Goal: Task Accomplishment & Management: Use online tool/utility

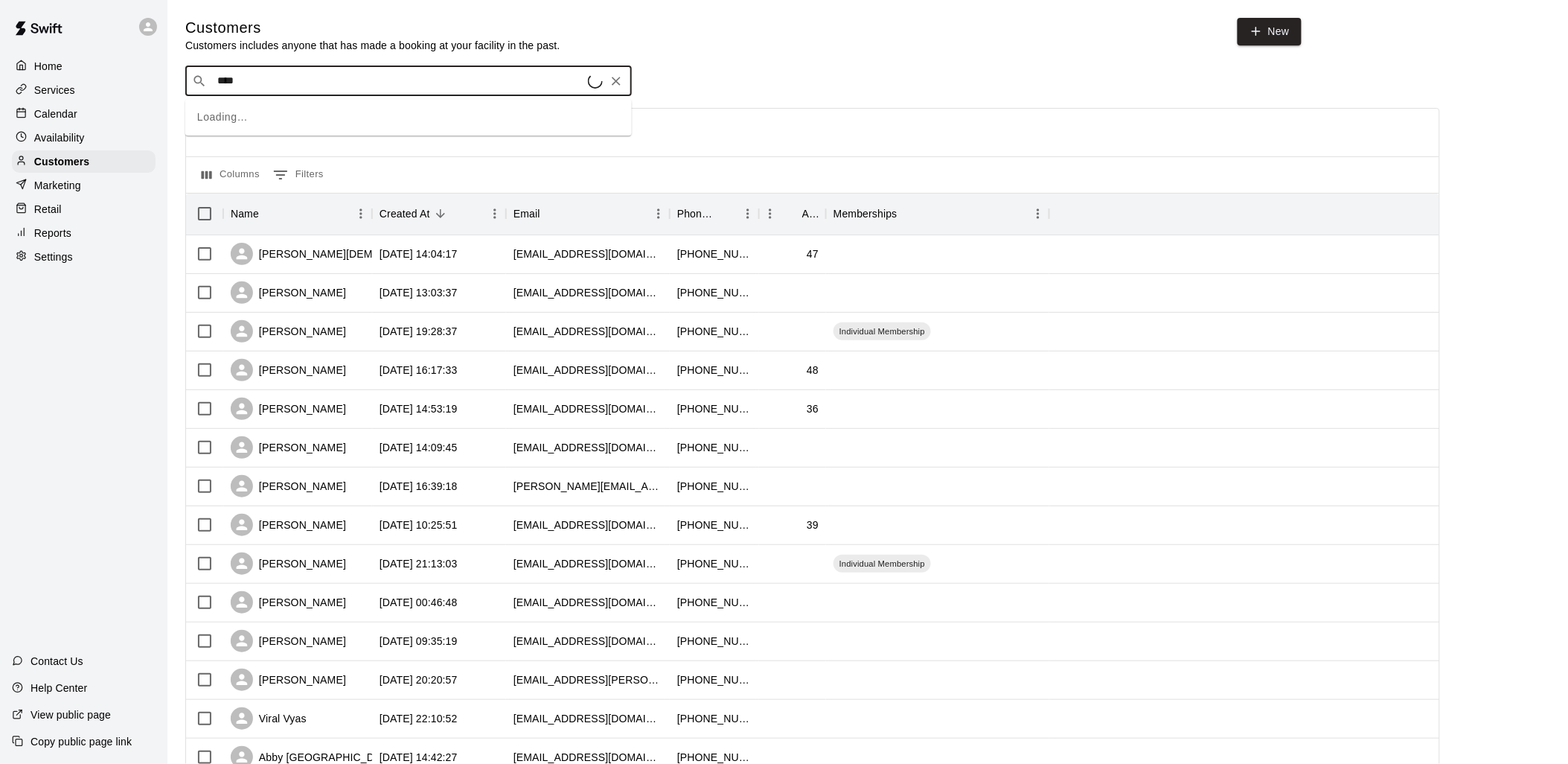
type input "*****"
click at [435, 117] on div "Usman Ghani usman.ghani.bm@gmail.com" at bounding box center [424, 123] width 393 height 32
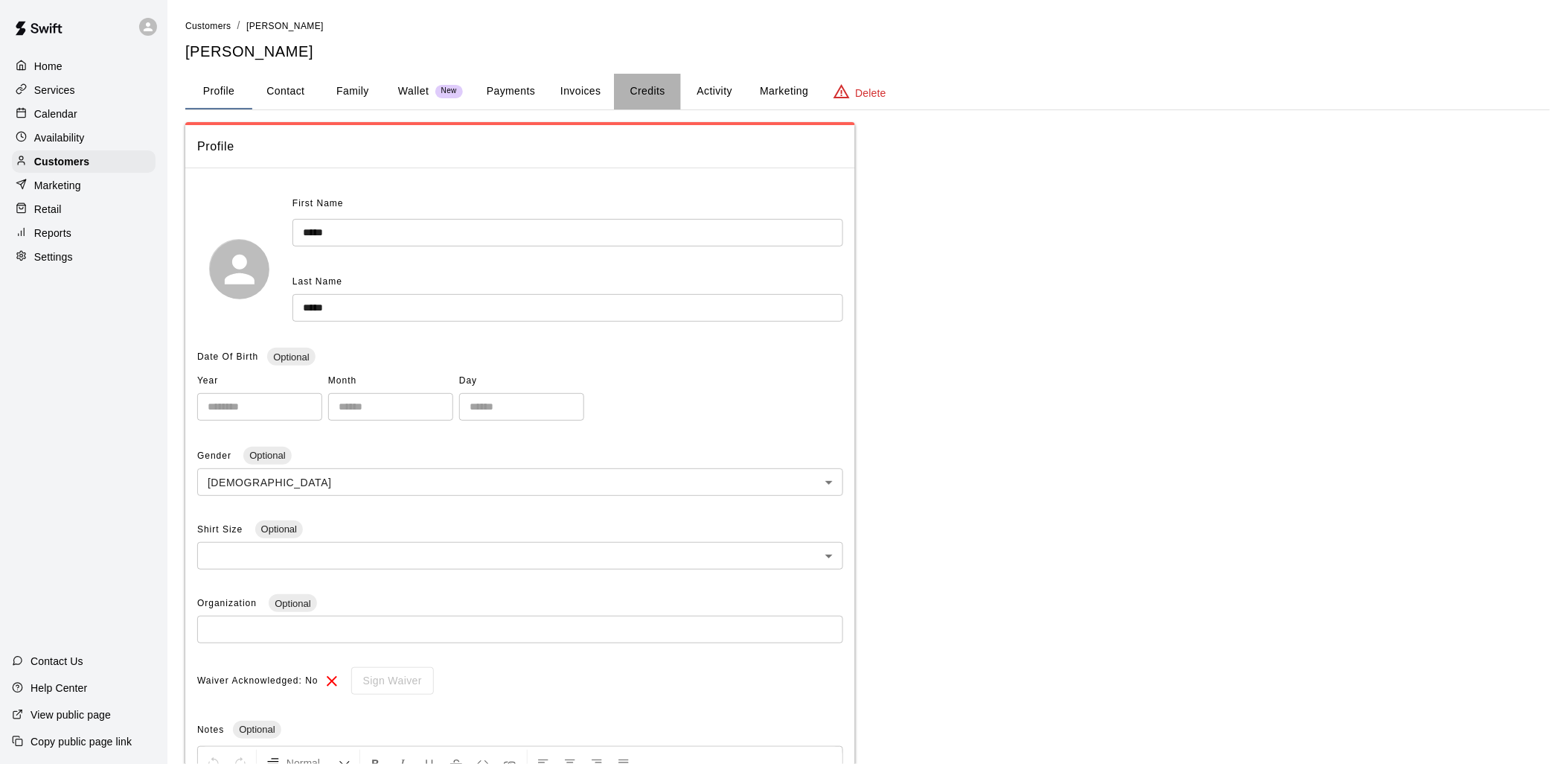
click at [657, 92] on button "Credits" at bounding box center [647, 91] width 67 height 36
click at [50, 117] on p "Calendar" at bounding box center [55, 113] width 43 height 15
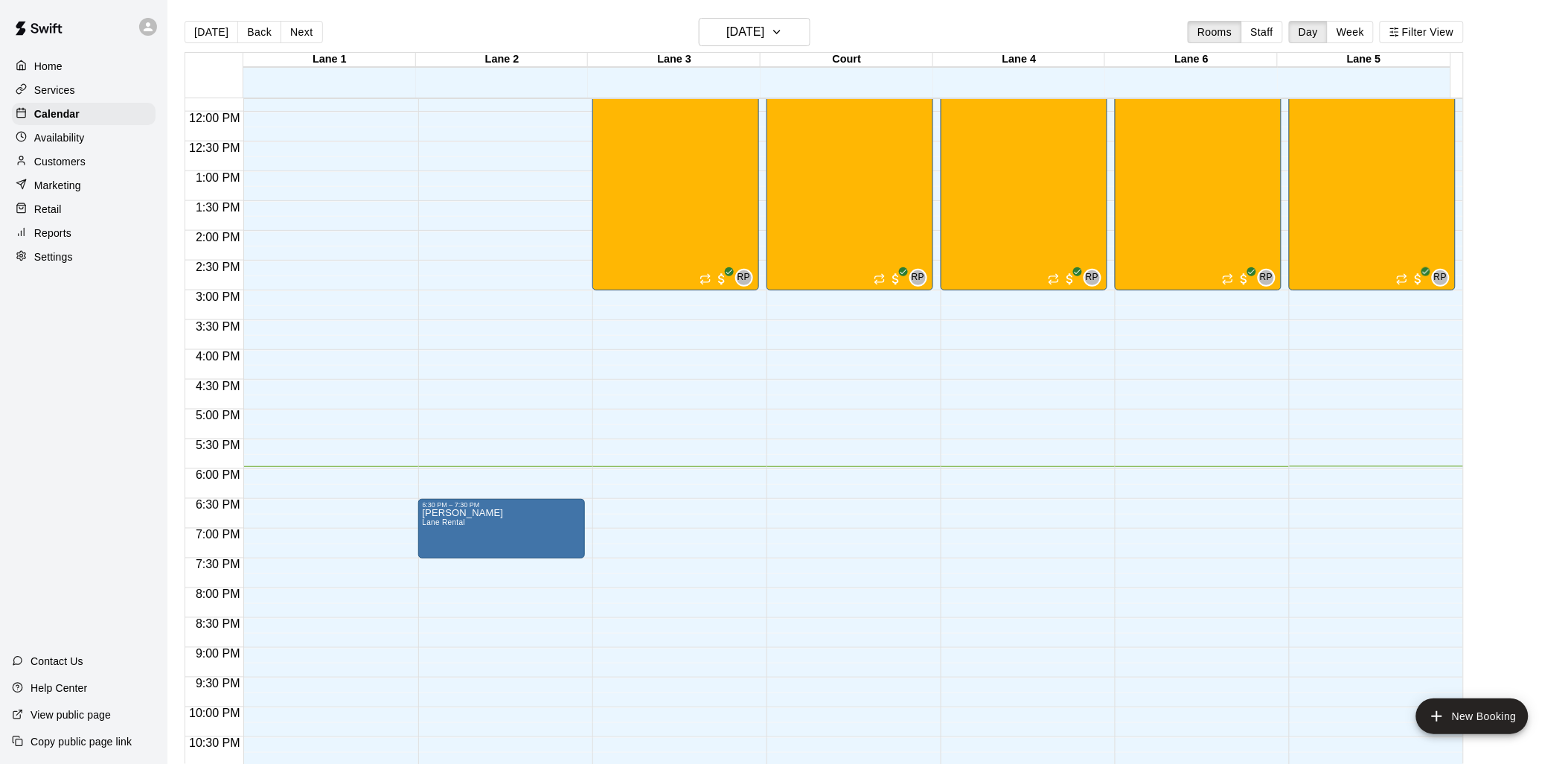
scroll to position [747, 0]
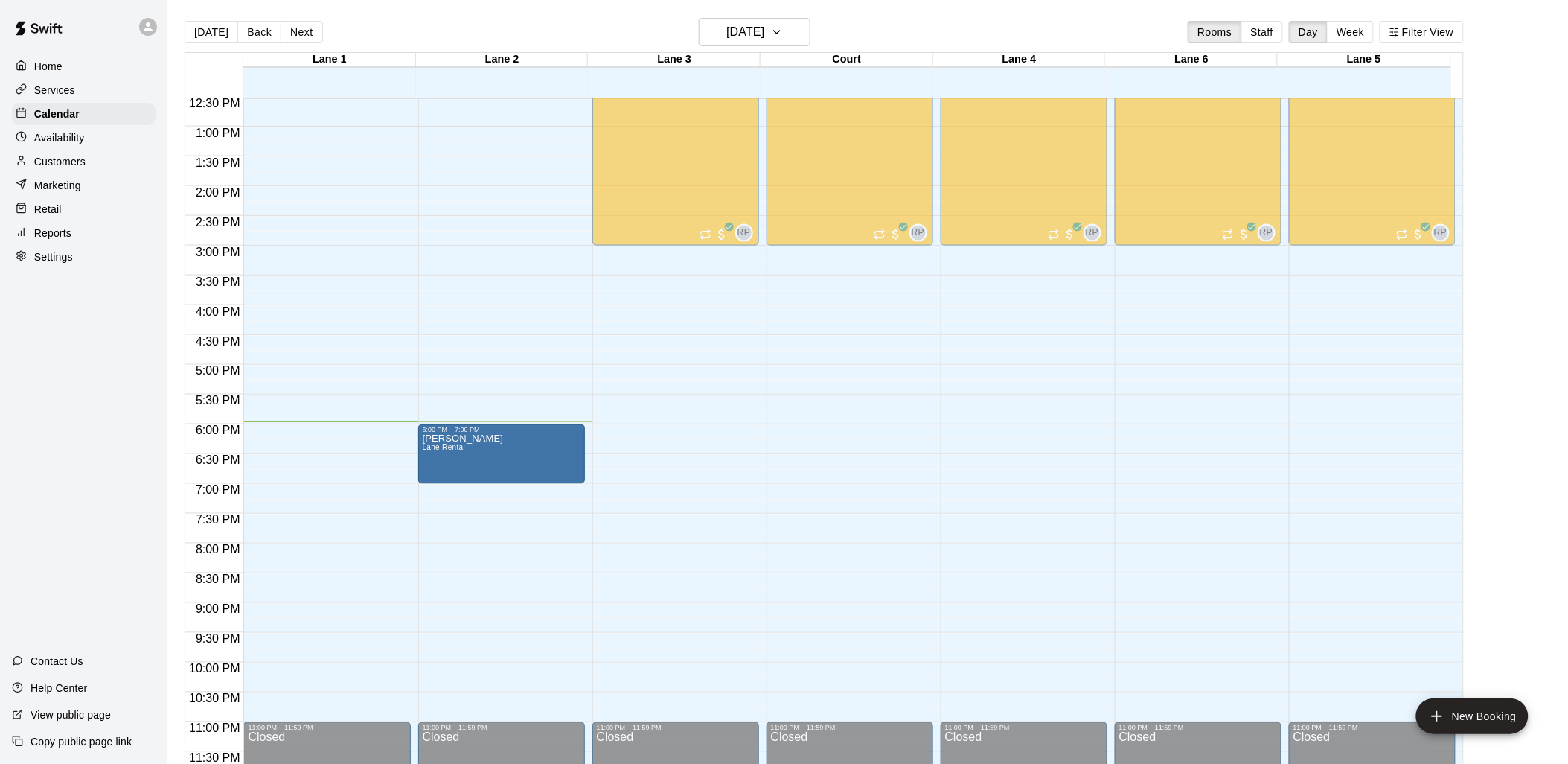
drag, startPoint x: 501, startPoint y: 482, endPoint x: 506, endPoint y: 453, distance: 29.4
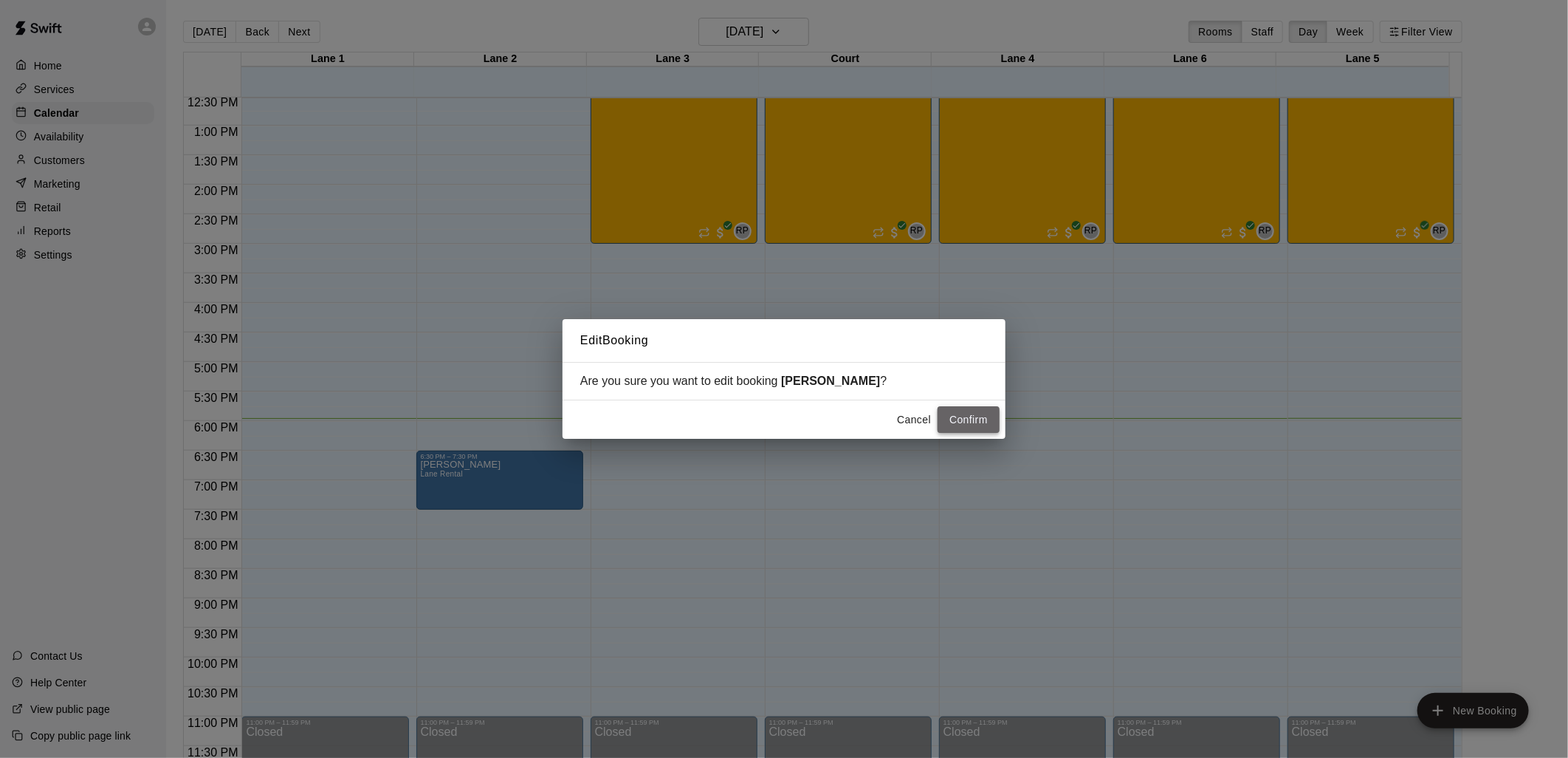
click at [968, 425] on button "Confirm" at bounding box center [968, 420] width 62 height 28
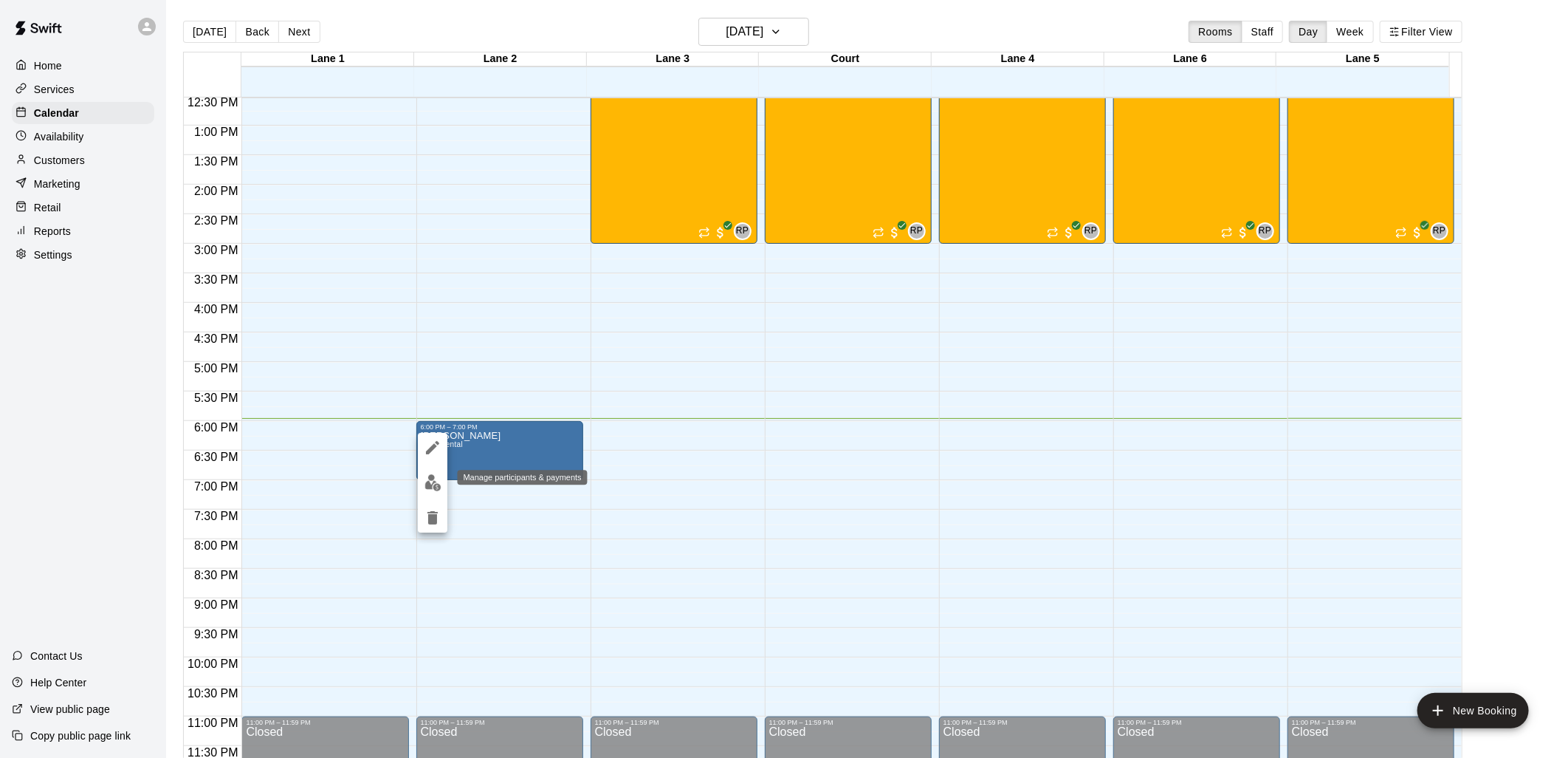
click at [429, 475] on img "edit" at bounding box center [433, 483] width 17 height 17
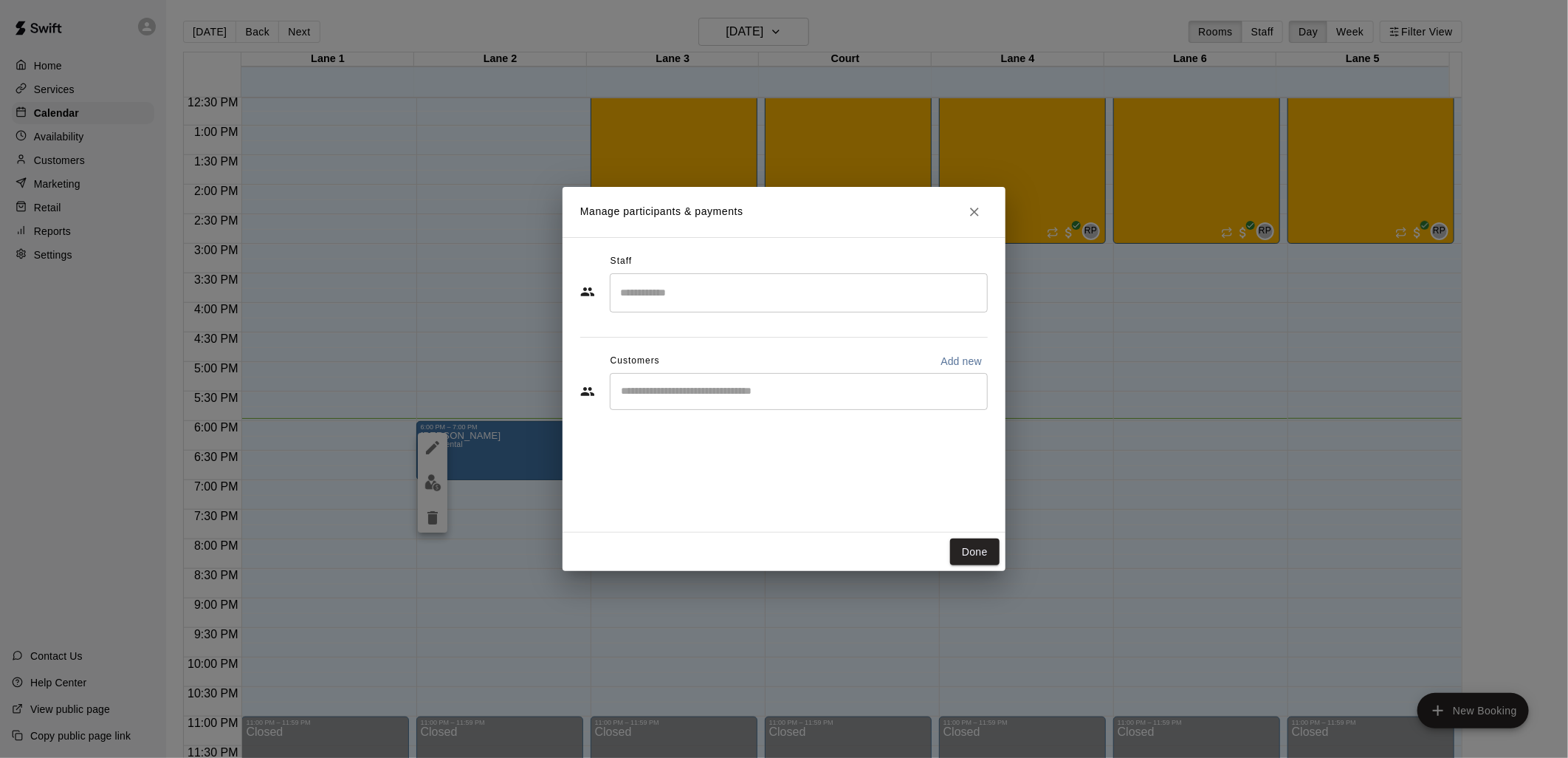
click at [668, 396] on input "Start typing to search customers..." at bounding box center [799, 391] width 365 height 15
type input "***"
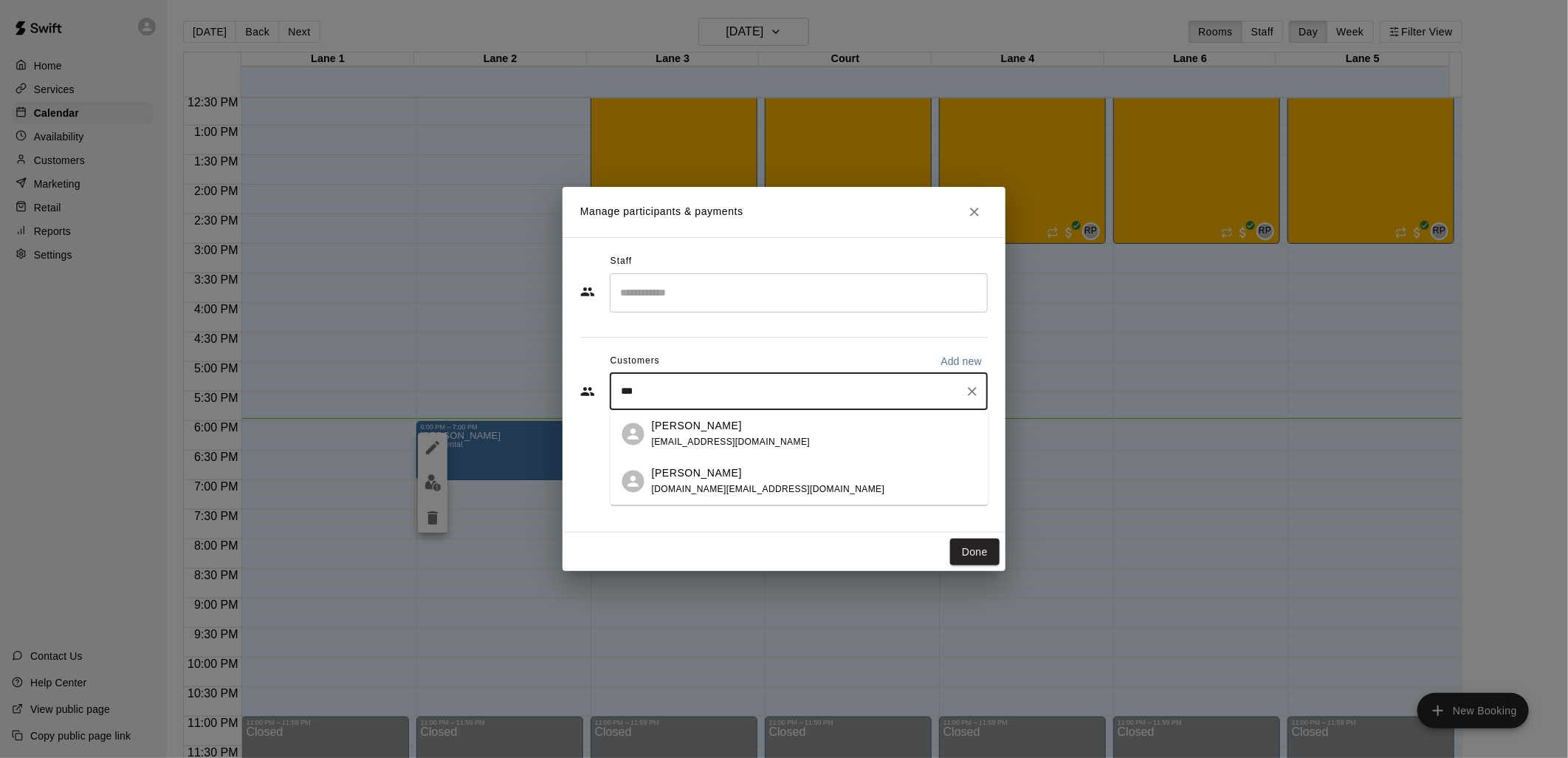
click at [719, 479] on div "[PERSON_NAME]" at bounding box center [768, 473] width 233 height 16
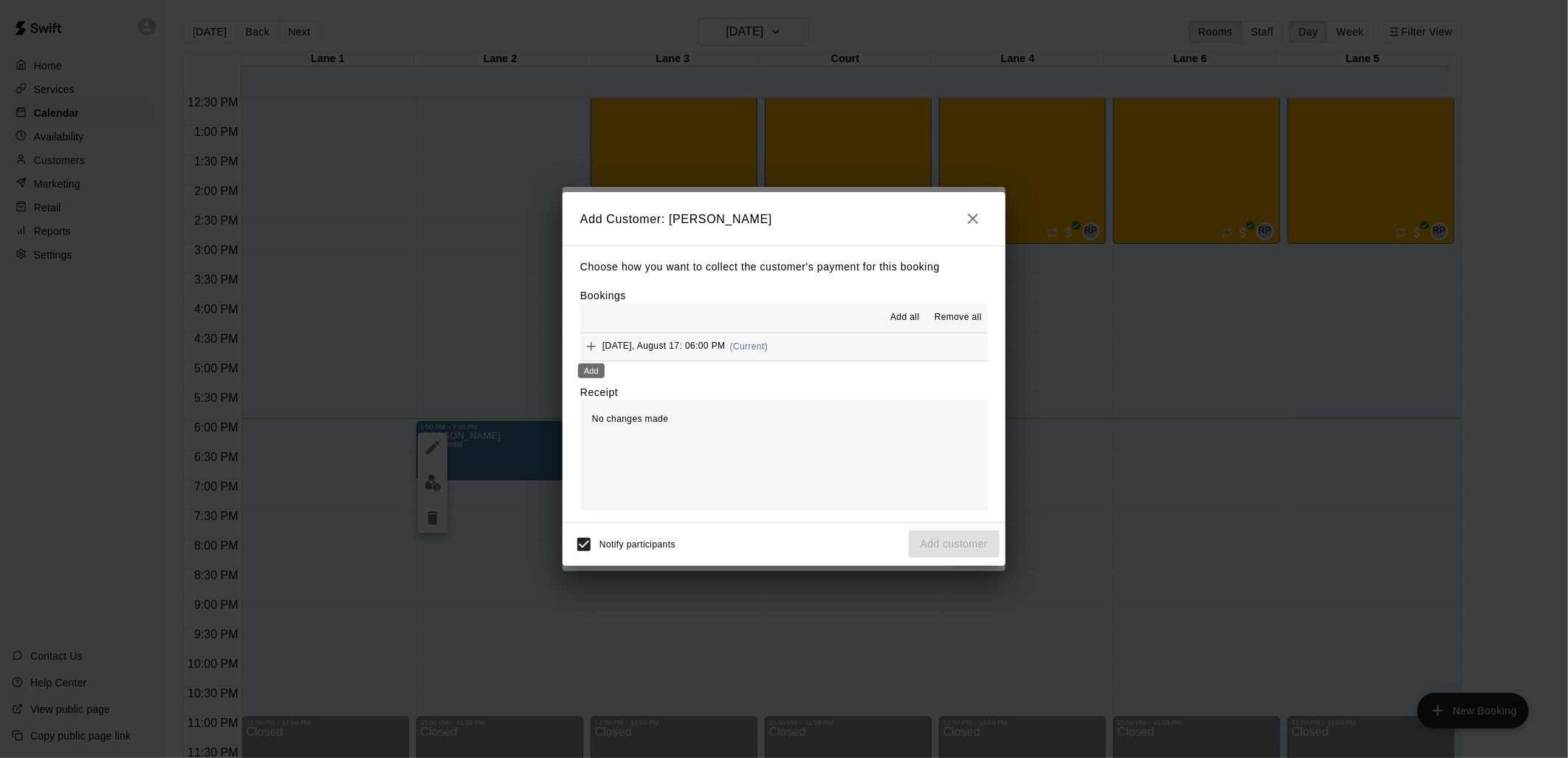
click at [592, 345] on icon "Add" at bounding box center [591, 346] width 15 height 15
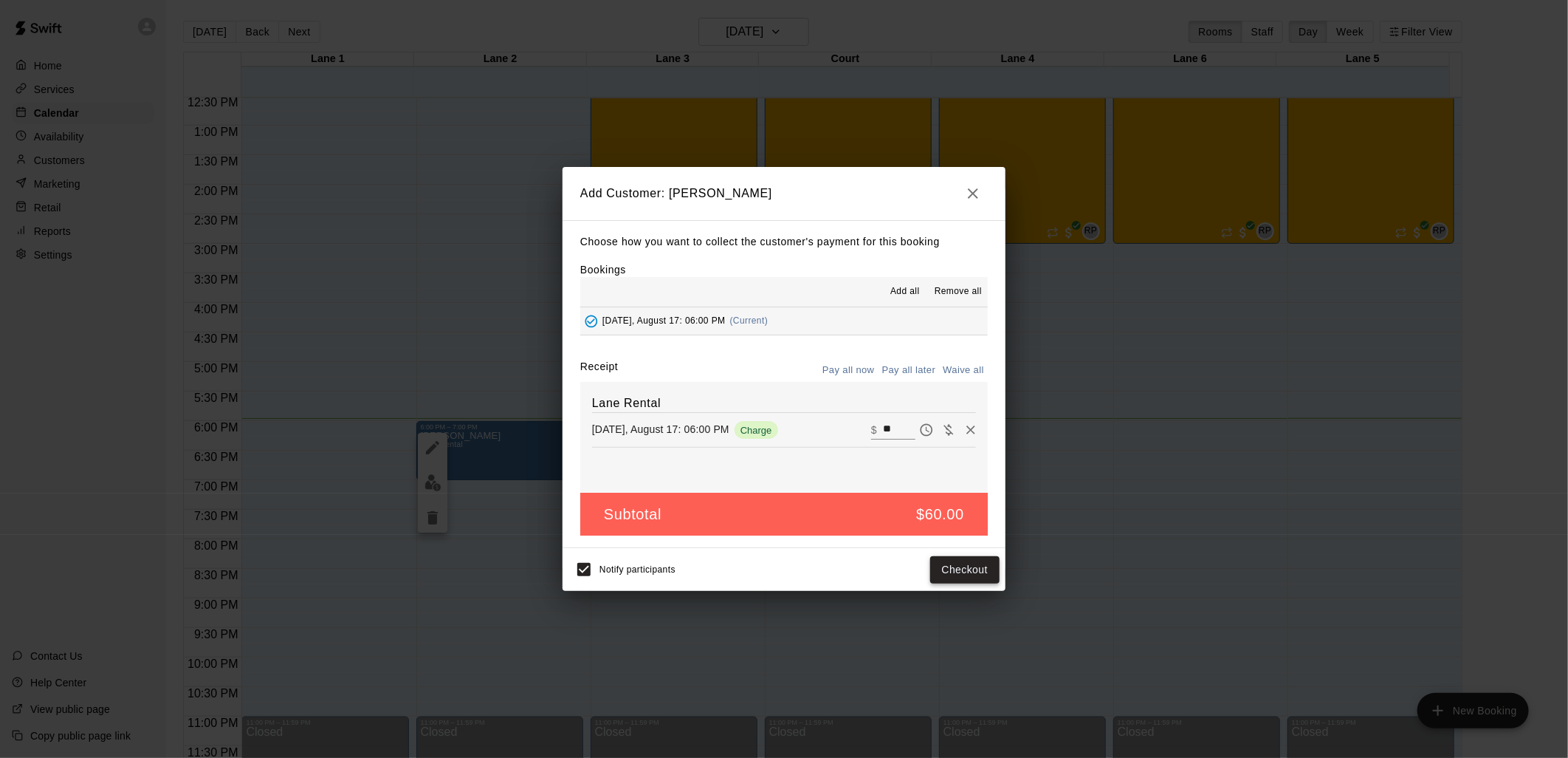
click at [961, 572] on button "Checkout" at bounding box center [965, 569] width 69 height 28
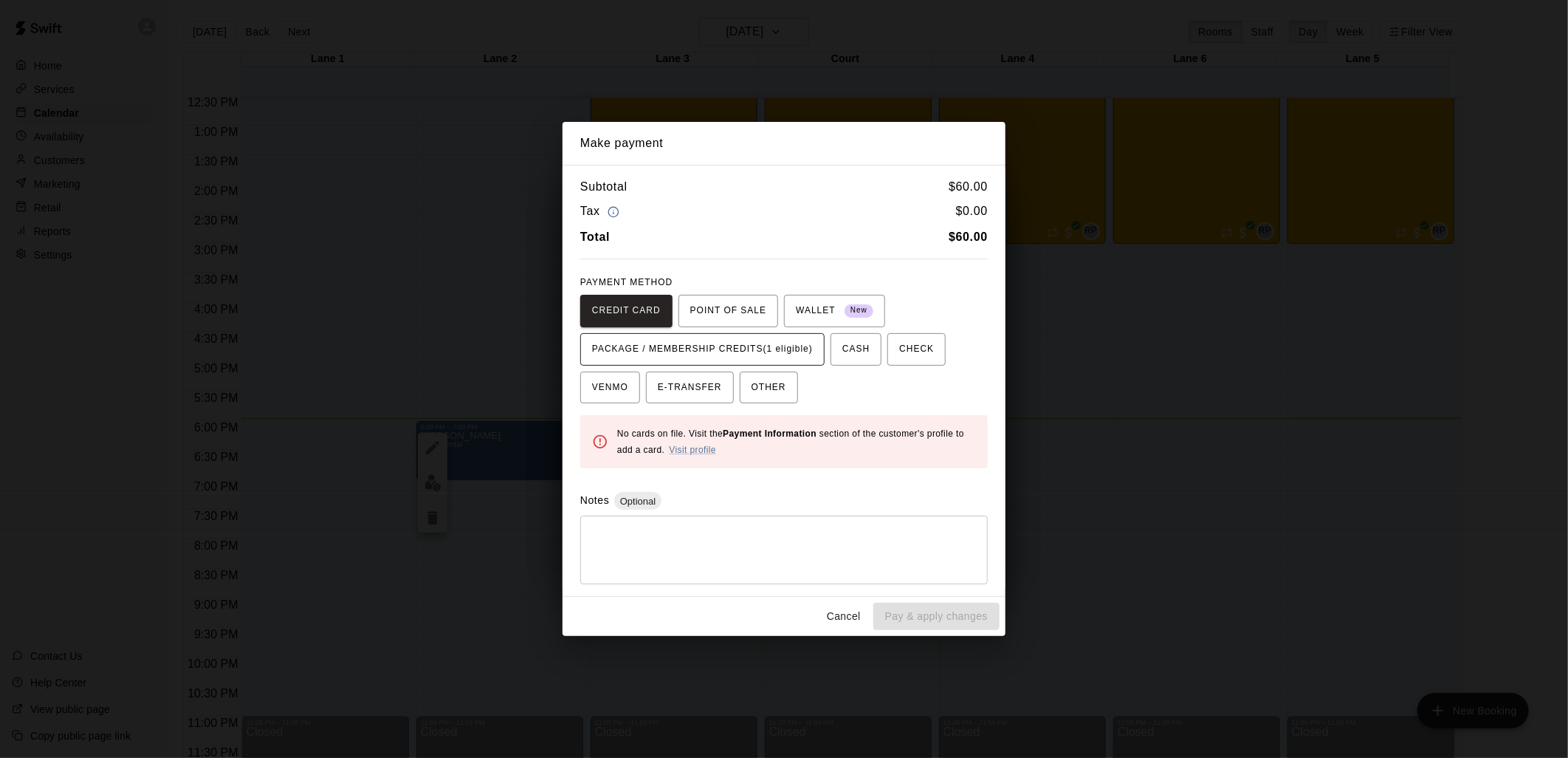
click at [707, 350] on span "PACKAGE / MEMBERSHIP CREDITS (1 eligible)" at bounding box center [702, 349] width 221 height 24
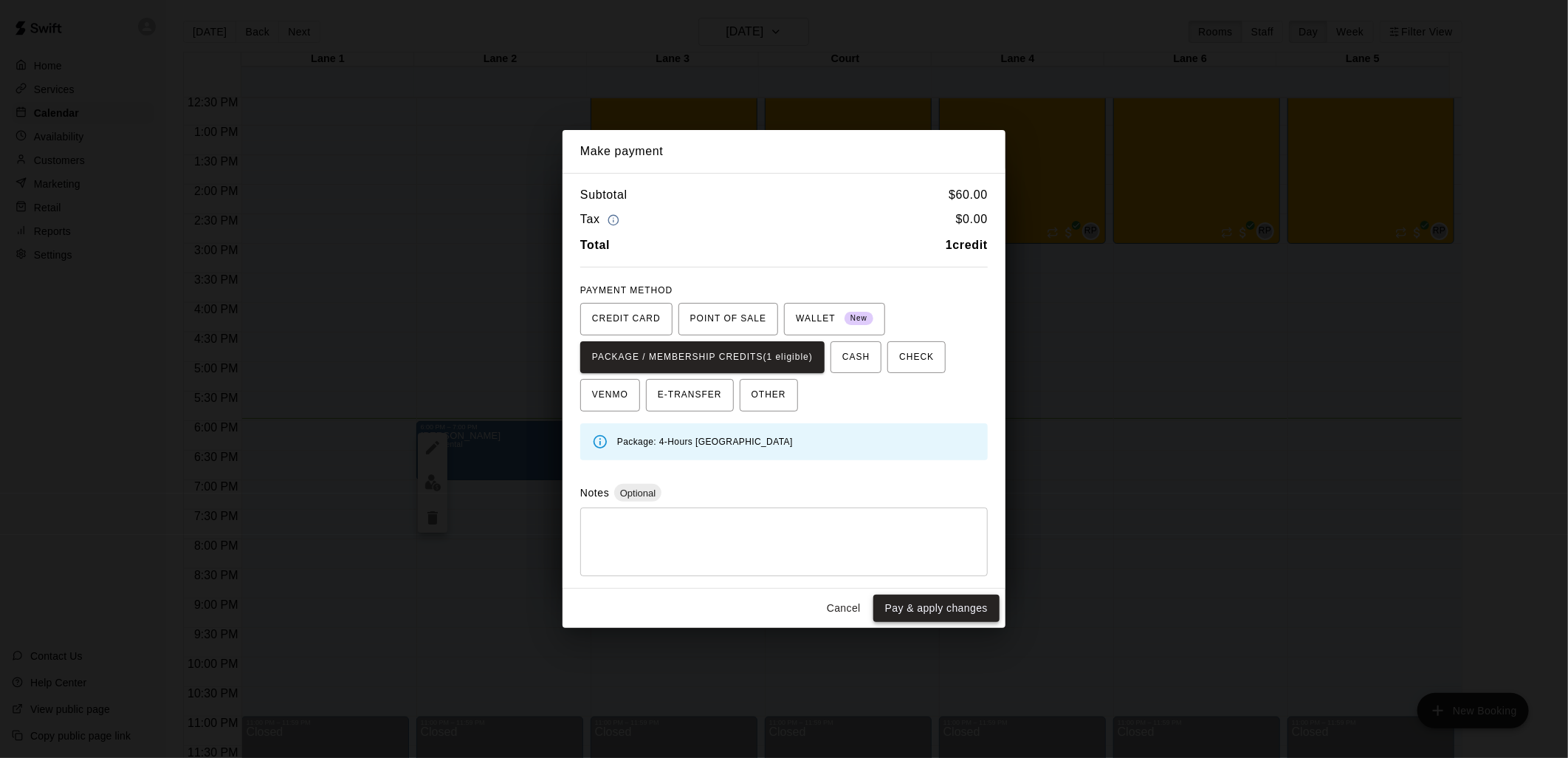
click at [941, 598] on button "Pay & apply changes" at bounding box center [936, 608] width 127 height 28
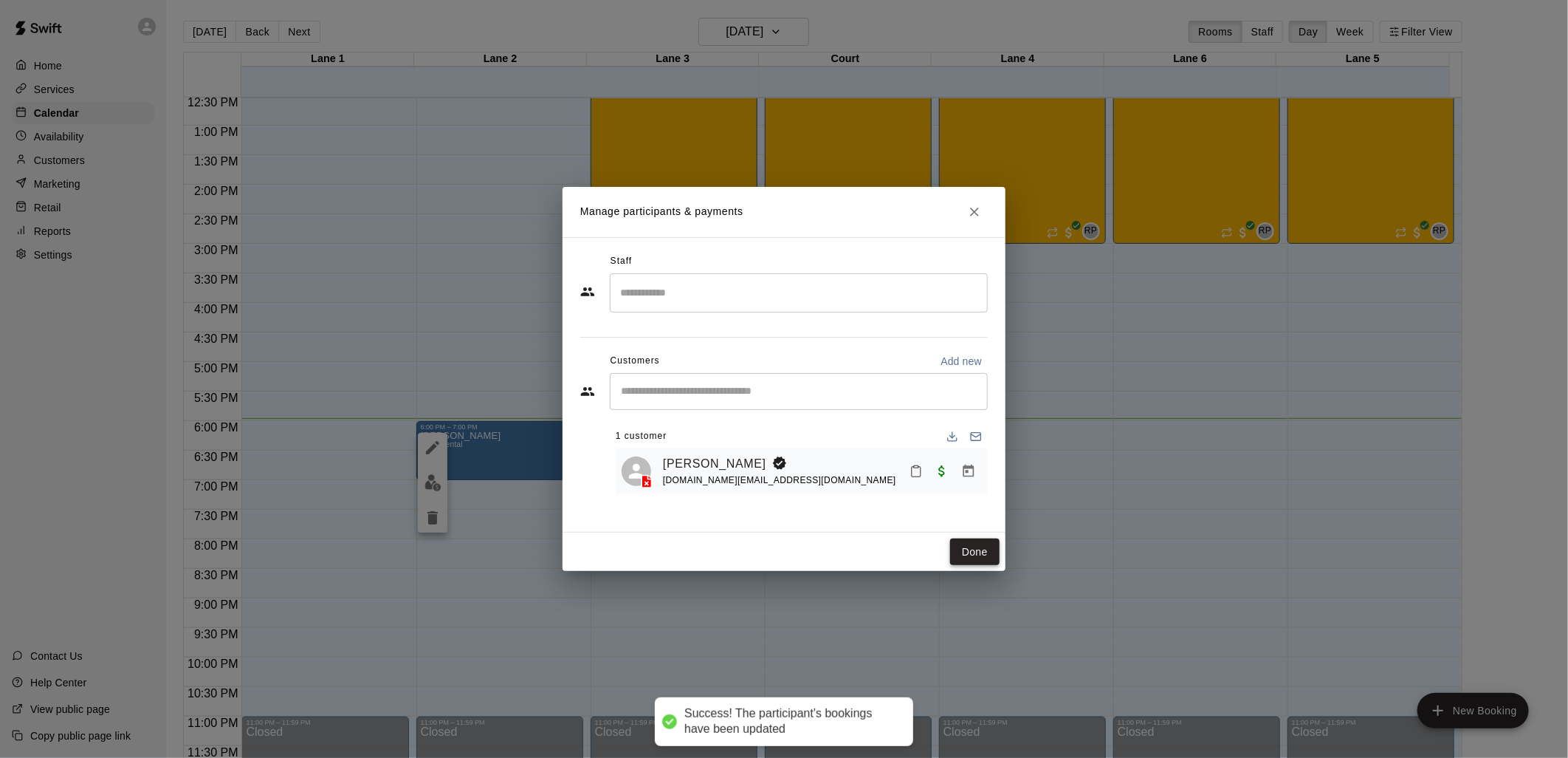
click at [979, 551] on button "Done" at bounding box center [975, 552] width 50 height 28
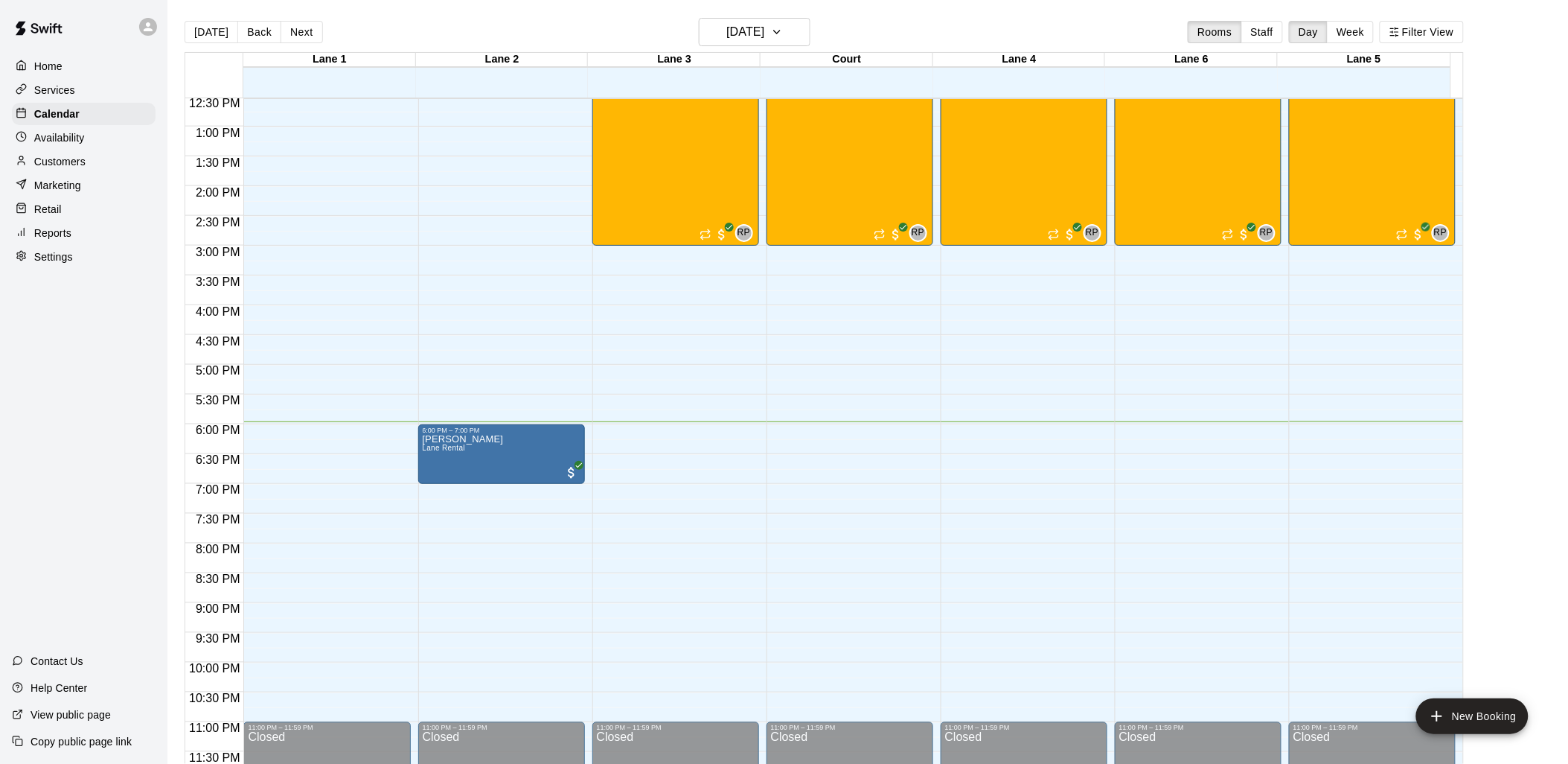
scroll to position [24, 0]
